Goal: Communication & Community: Answer question/provide support

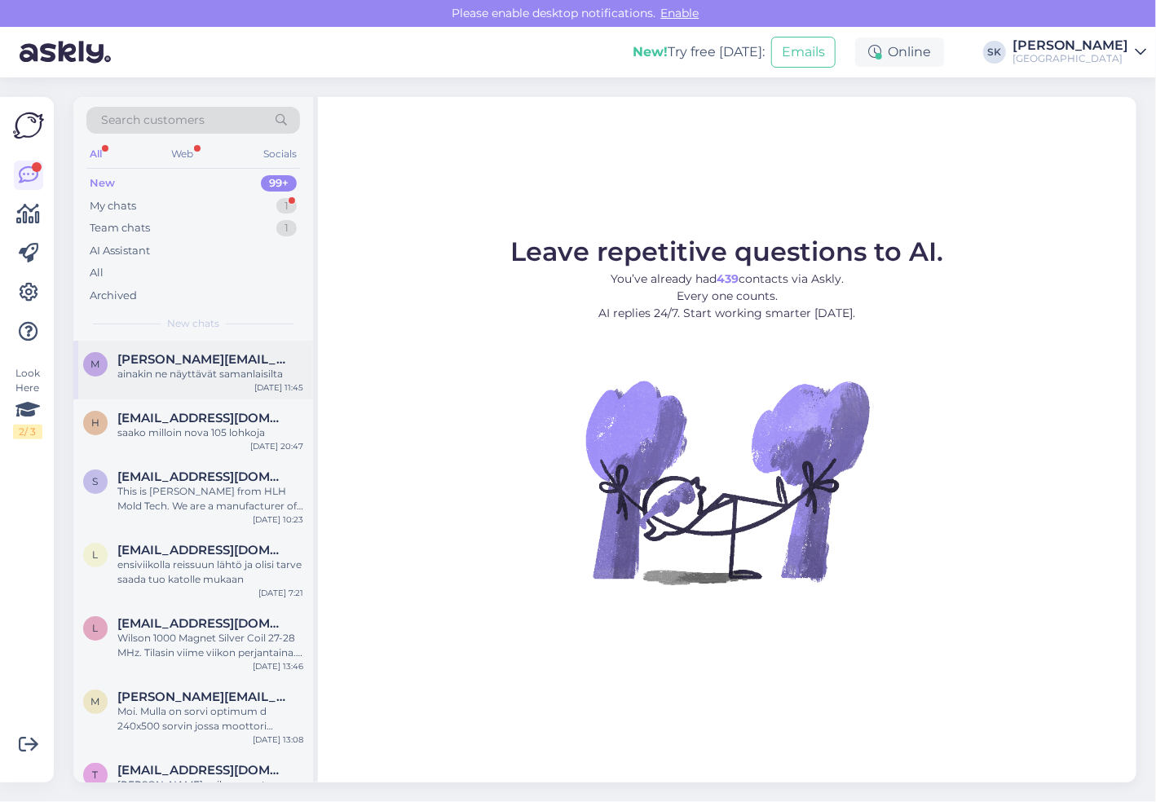
click at [181, 363] on span "[PERSON_NAME][EMAIL_ADDRESS][DOMAIN_NAME]" at bounding box center [202, 359] width 170 height 15
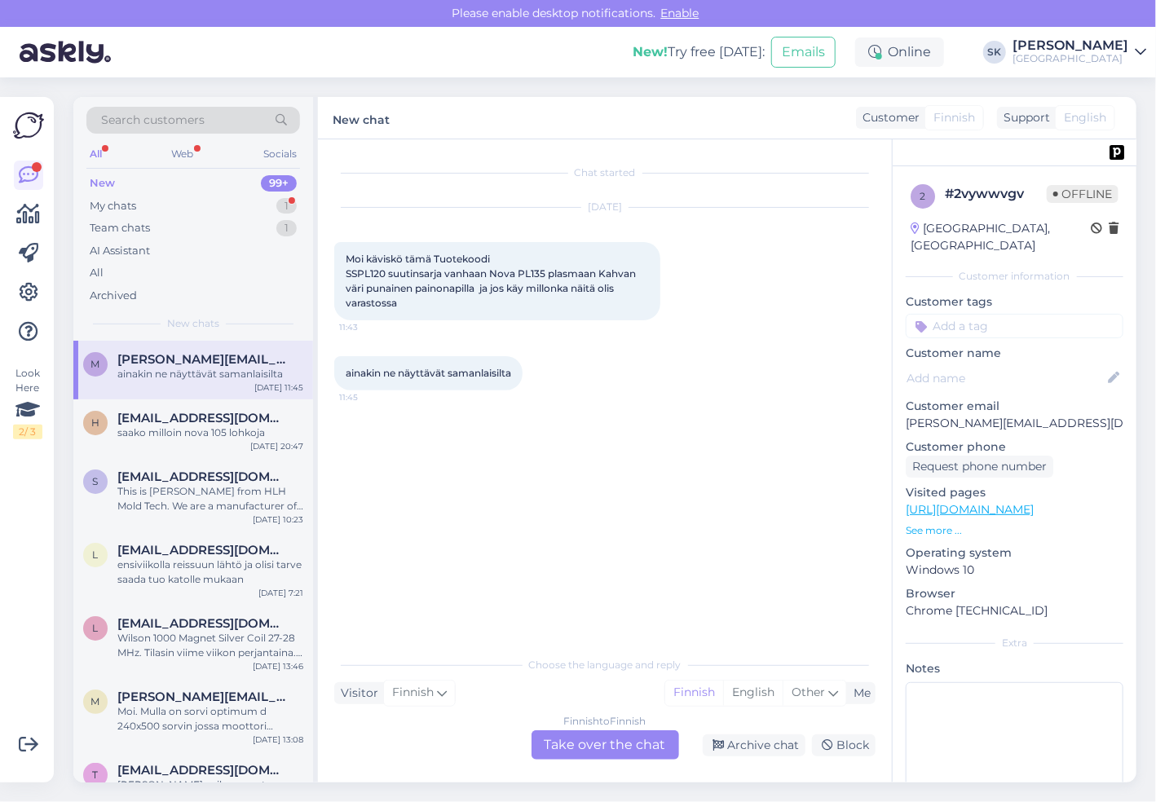
click at [618, 746] on div "Finnish to Finnish Take over the chat" at bounding box center [606, 745] width 148 height 29
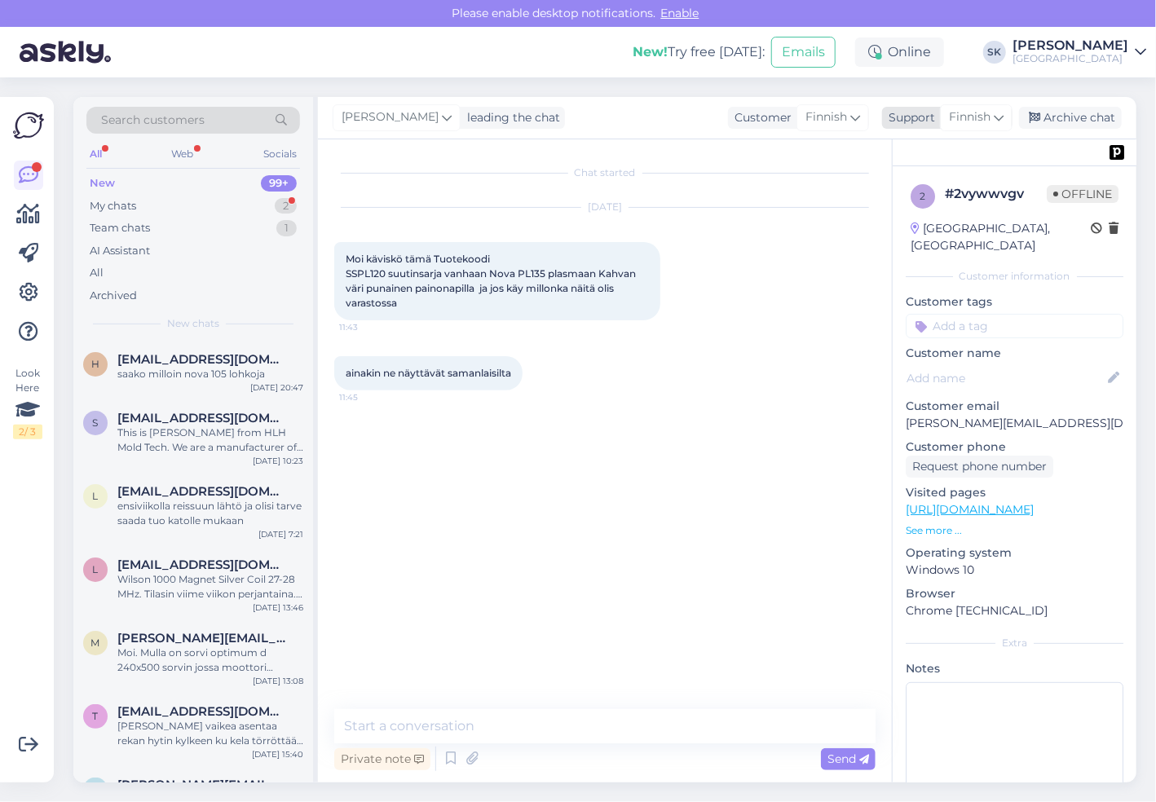
click at [967, 118] on span "Finnish" at bounding box center [970, 117] width 42 height 18
type input "f"
click at [927, 192] on link "Finnish" at bounding box center [947, 190] width 179 height 26
click at [605, 720] on textarea at bounding box center [604, 726] width 541 height 34
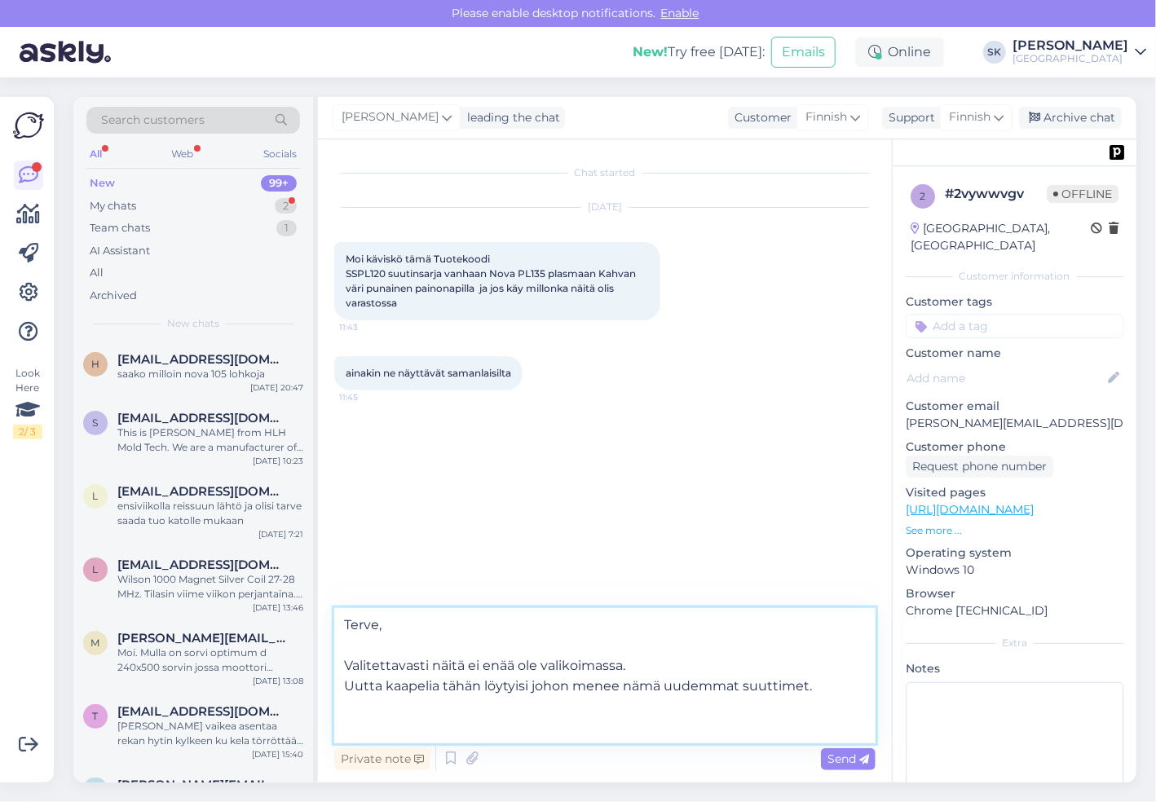
paste textarea "[URL][DOMAIN_NAME]"
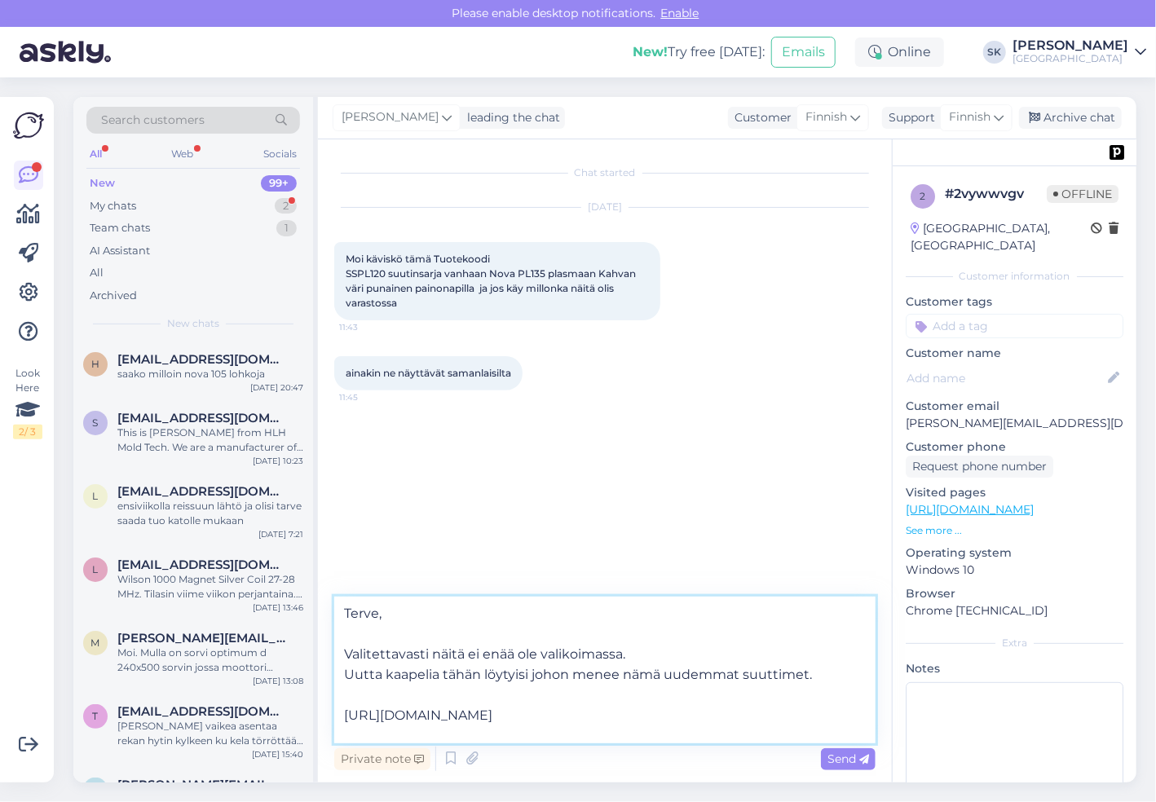
scroll to position [23, 0]
paste textarea "[URL][DOMAIN_NAME]"
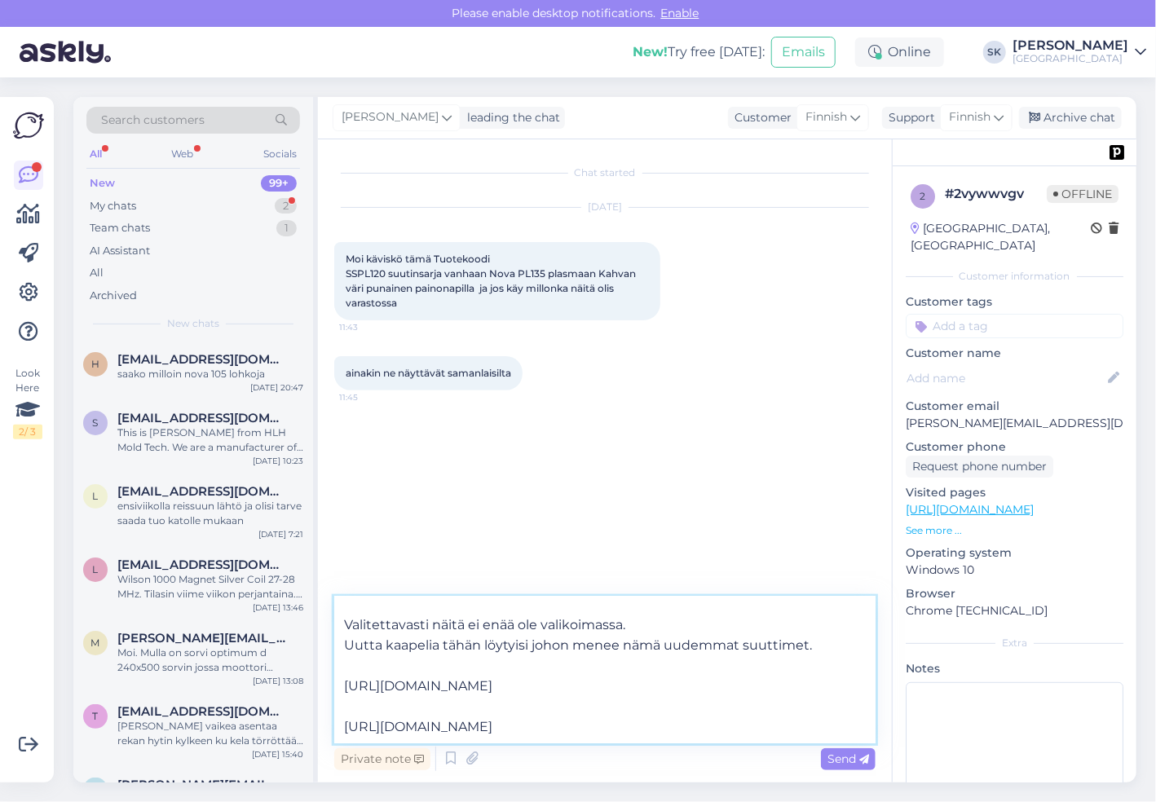
scroll to position [0, 0]
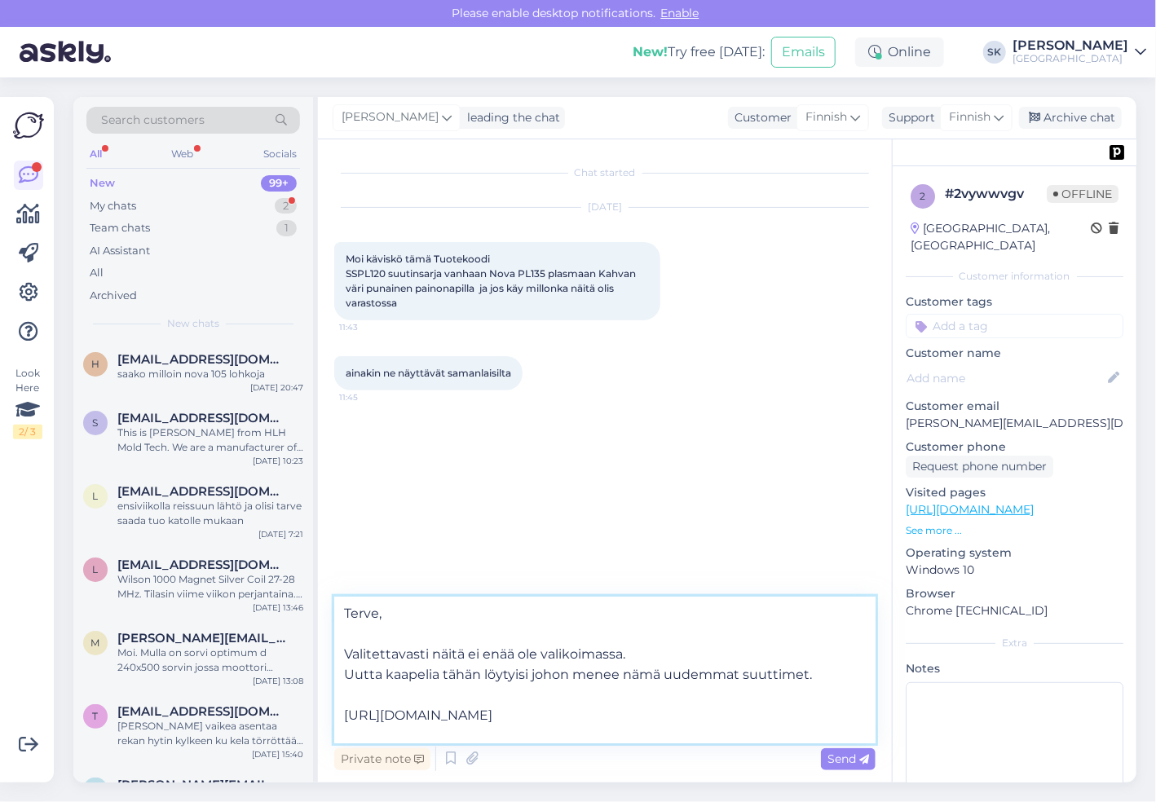
click at [464, 654] on textarea "Terve, Valitettavasti näitä ei enää ole valikoimassa. Uutta kaapelia tähän löyt…" at bounding box center [604, 670] width 541 height 147
type textarea "Terve, Valitettavasti näitä suuttimia ei enää ole valikoimassa. Uutta kaapelia …"
